Goal: Task Accomplishment & Management: Use online tool/utility

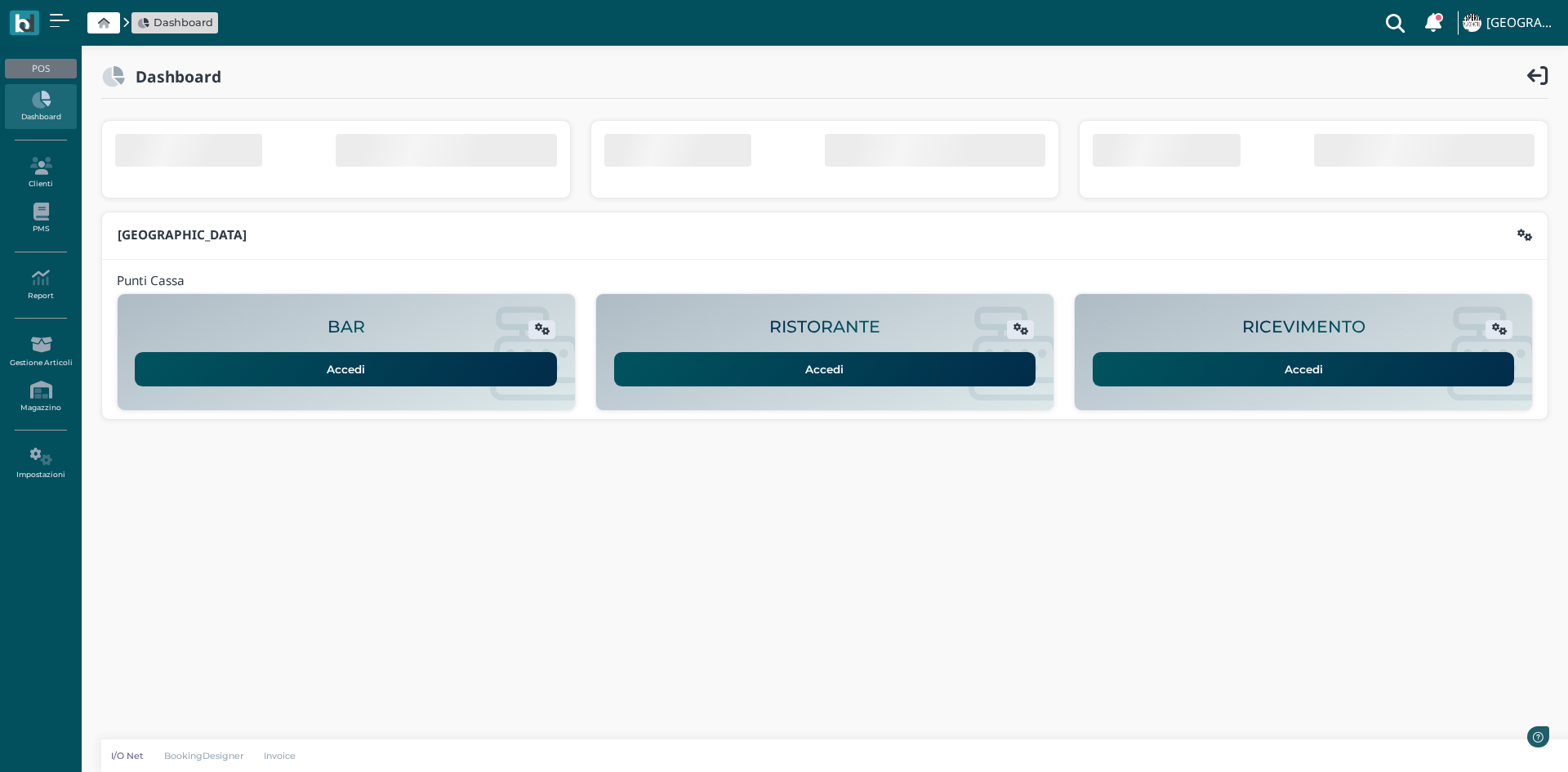
click at [1319, 371] on link "Accedi" at bounding box center [1305, 370] width 423 height 34
